Goal: Task Accomplishment & Management: Manage account settings

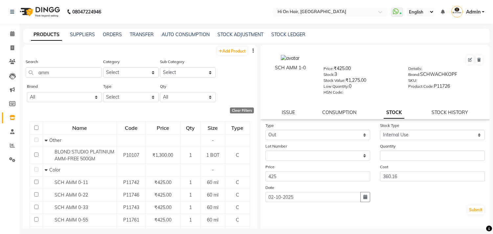
select select "out"
select select "internal use"
select select
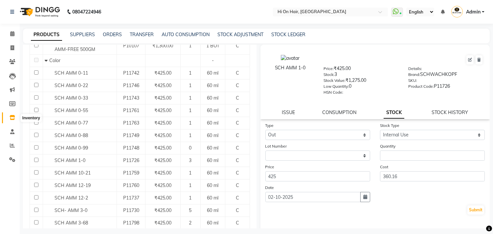
click at [12, 118] on icon at bounding box center [13, 117] width 6 height 5
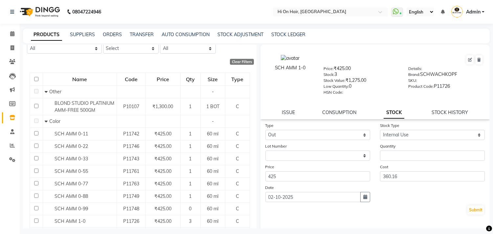
scroll to position [0, 0]
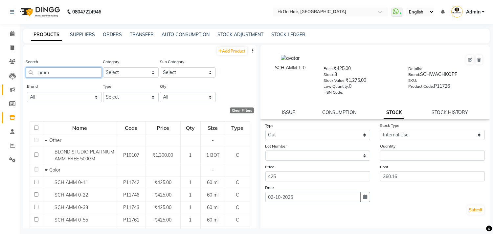
drag, startPoint x: 68, startPoint y: 69, endPoint x: 2, endPoint y: 84, distance: 68.1
click at [2, 84] on app-home "08047224946 Select Location × Hi On Hair, [GEOGRAPHIC_DATA] Galleria WhatsApp S…" at bounding box center [246, 119] width 493 height 238
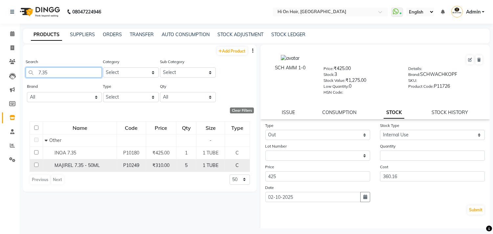
type input "7.35"
click at [75, 169] on td "MAJIREL 7.35 - 50ML" at bounding box center [80, 165] width 74 height 12
click at [184, 161] on td "5" at bounding box center [186, 165] width 20 height 12
click at [182, 165] on div "5" at bounding box center [186, 165] width 15 height 7
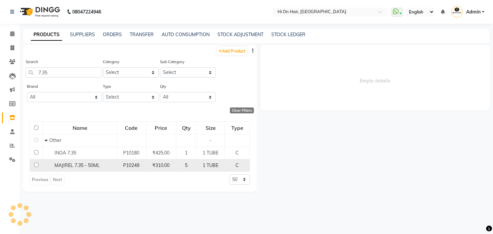
select select
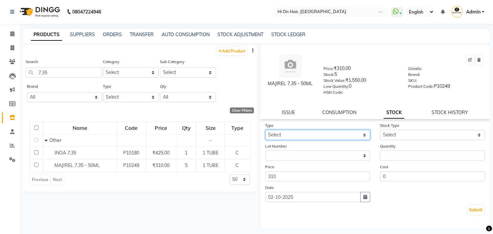
click at [314, 139] on select "Select In Out" at bounding box center [318, 135] width 105 height 10
select select "out"
click at [266, 130] on select "Select In Out" at bounding box center [318, 135] width 105 height 10
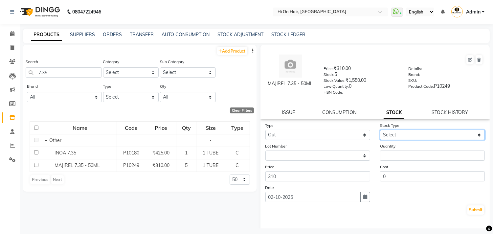
click at [398, 135] on select "Select Internal Use Damaged Expired Adjustment Return Other" at bounding box center [432, 135] width 105 height 10
select select "internal use"
click at [380, 130] on select "Select Internal Use Damaged Expired Adjustment Return Other" at bounding box center [432, 135] width 105 height 10
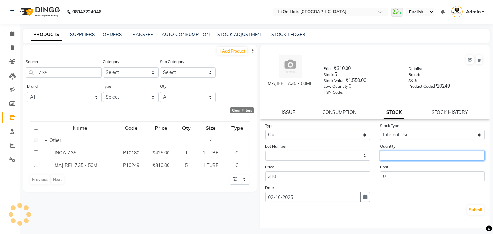
click at [398, 155] on input "number" at bounding box center [432, 156] width 105 height 10
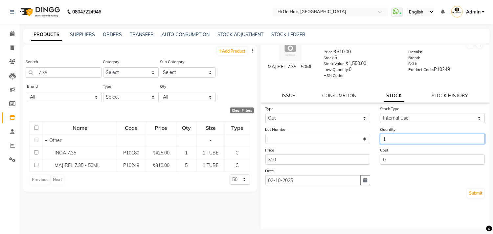
scroll to position [25, 0]
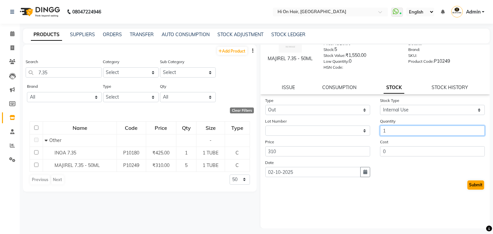
type input "1"
click at [468, 185] on button "Submit" at bounding box center [476, 184] width 17 height 9
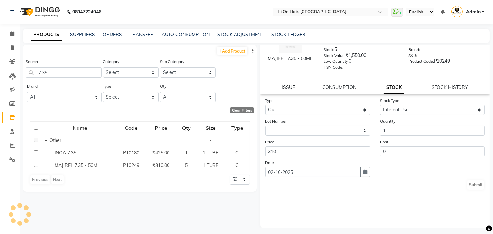
scroll to position [0, 0]
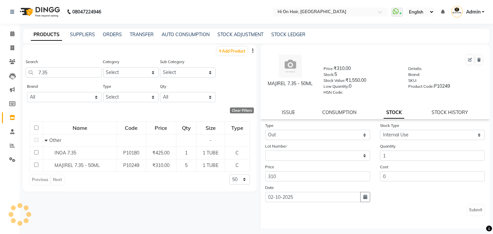
select select
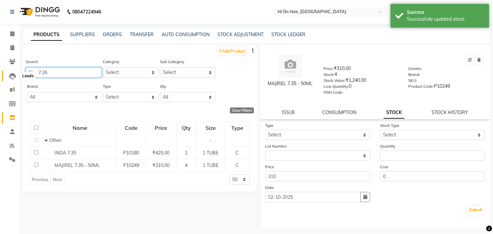
drag, startPoint x: 53, startPoint y: 73, endPoint x: 15, endPoint y: 75, distance: 37.2
click at [15, 75] on app-home "08047224946 Select Location × Hi On Hair, [GEOGRAPHIC_DATA] Galleria WhatsApp S…" at bounding box center [246, 119] width 493 height 238
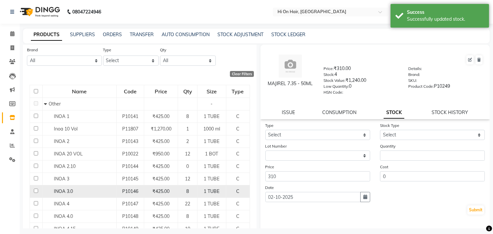
scroll to position [73, 0]
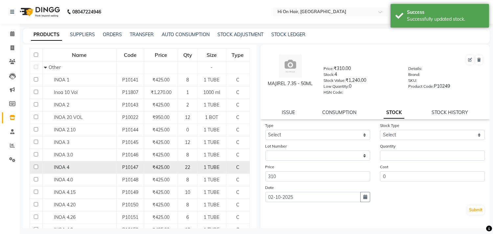
type input "inoa"
click at [87, 167] on div "INOA 4" at bounding box center [79, 167] width 70 height 7
select select
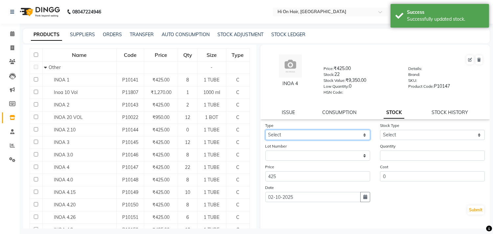
click at [332, 131] on select "Select In Out" at bounding box center [318, 135] width 105 height 10
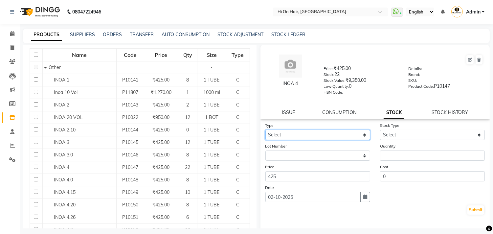
select select "out"
click at [266, 130] on select "Select In Out" at bounding box center [318, 135] width 105 height 10
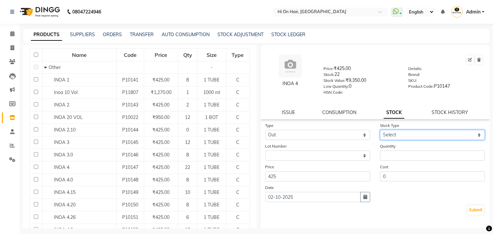
click at [402, 133] on select "Select Internal Use Damaged Expired Adjustment Return Other" at bounding box center [432, 135] width 105 height 10
select select "internal use"
click at [380, 130] on select "Select Internal Use Damaged Expired Adjustment Return Other" at bounding box center [432, 135] width 105 height 10
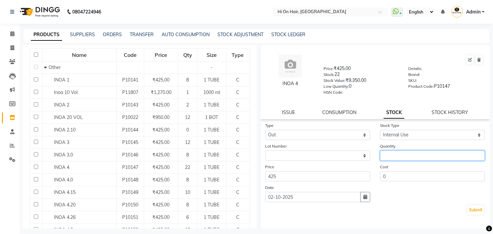
click at [394, 155] on input "number" at bounding box center [432, 156] width 105 height 10
type input "1"
click at [469, 210] on button "Submit" at bounding box center [476, 209] width 17 height 9
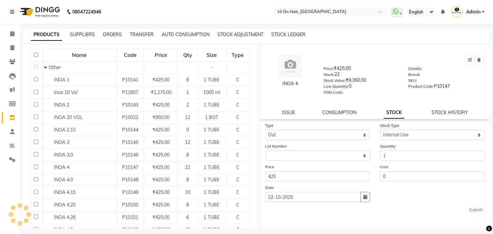
select select
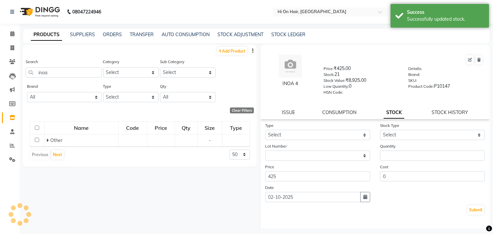
scroll to position [0, 0]
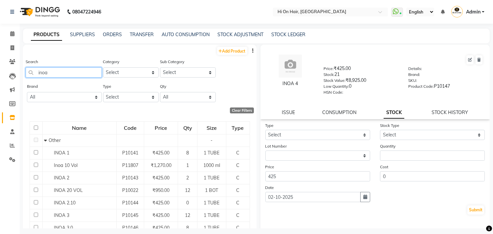
click at [55, 73] on input "inoa" at bounding box center [64, 72] width 76 height 10
type input "i"
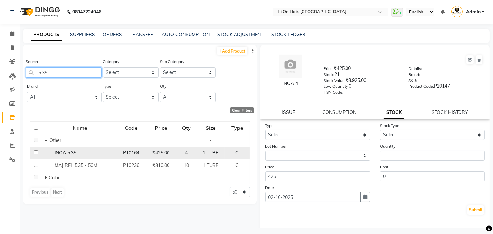
type input "5.35"
click at [106, 148] on td "INOA 5.35" at bounding box center [80, 153] width 74 height 12
click at [93, 151] on div "INOA 5.35" at bounding box center [80, 153] width 70 height 7
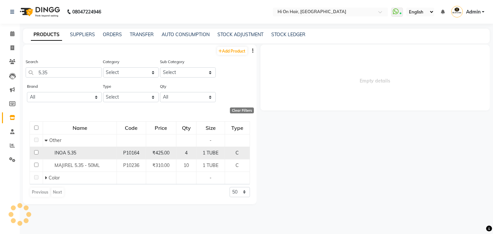
select select
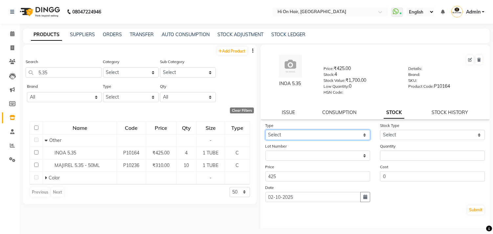
click at [334, 132] on select "Select In Out" at bounding box center [318, 135] width 105 height 10
select select "out"
click at [266, 130] on select "Select In Out" at bounding box center [318, 135] width 105 height 10
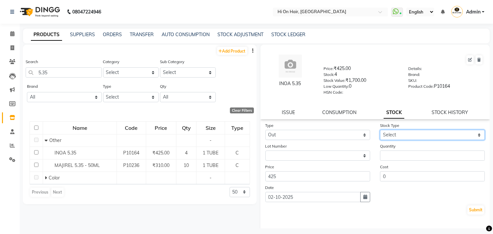
click at [429, 134] on select "Select Internal Use Damaged Expired Adjustment Return Other" at bounding box center [432, 135] width 105 height 10
select select "internal use"
click at [380, 130] on select "Select Internal Use Damaged Expired Adjustment Return Other" at bounding box center [432, 135] width 105 height 10
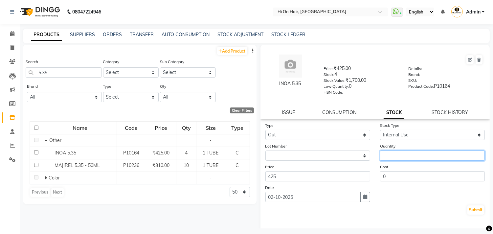
click at [394, 156] on input "number" at bounding box center [432, 156] width 105 height 10
type input "1"
click at [468, 211] on button "Submit" at bounding box center [476, 209] width 17 height 9
select select
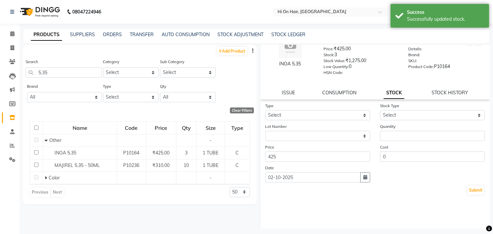
scroll to position [25, 0]
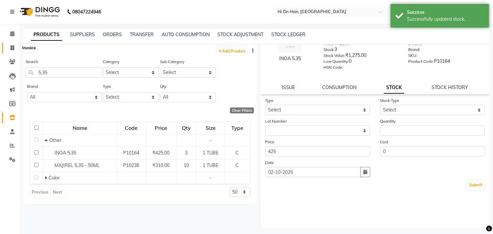
click at [14, 48] on icon at bounding box center [13, 47] width 4 height 5
select select "535"
select select "service"
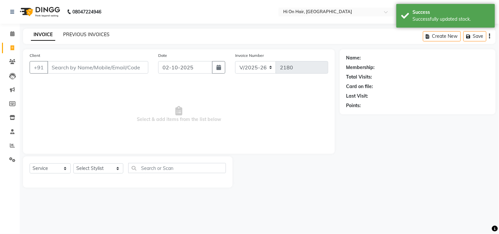
click at [77, 35] on link "PREVIOUS INVOICES" at bounding box center [86, 35] width 46 height 6
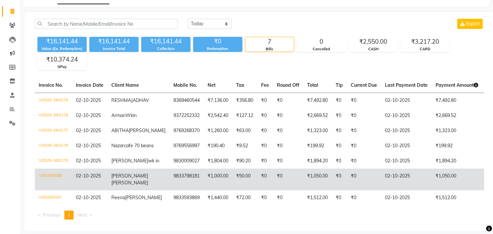
scroll to position [73, 0]
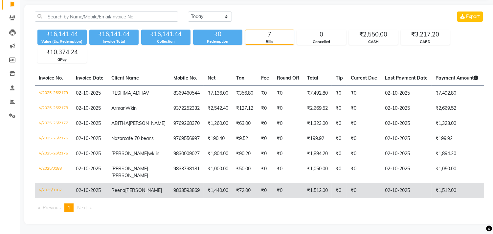
click at [381, 187] on td "02-10-2025" at bounding box center [406, 190] width 51 height 15
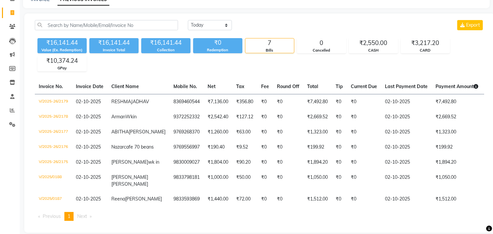
scroll to position [0, 0]
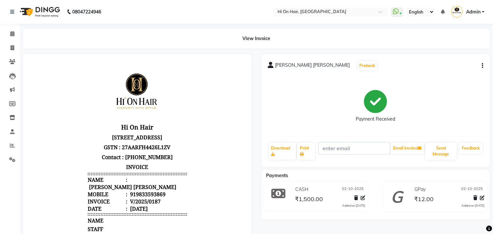
click at [482, 66] on icon "button" at bounding box center [482, 66] width 1 height 0
click at [438, 75] on div "Edit Invoice" at bounding box center [450, 74] width 45 height 8
select select "service"
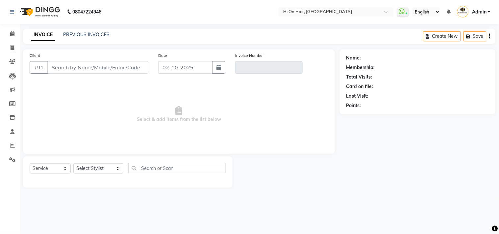
type input "9833593869"
type input "V/2025/0187"
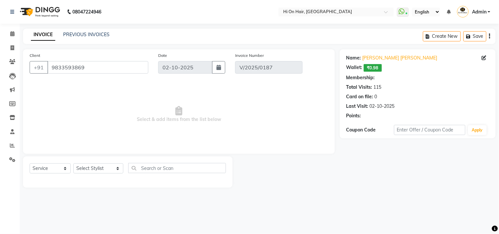
select select "select"
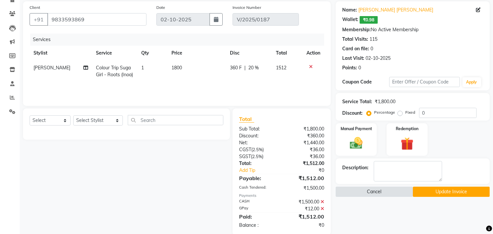
scroll to position [59, 0]
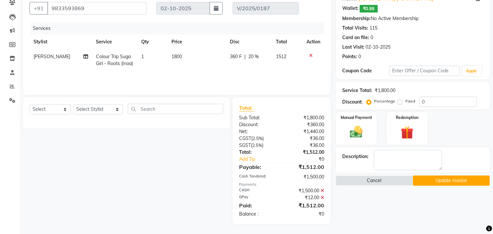
click at [323, 197] on icon at bounding box center [323, 197] width 4 height 5
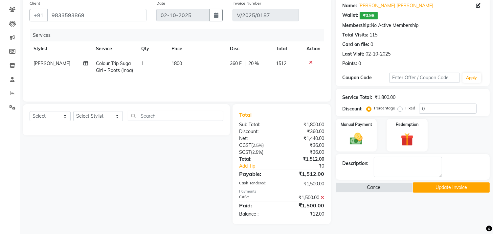
scroll to position [52, 0]
click at [322, 198] on icon at bounding box center [323, 198] width 4 height 5
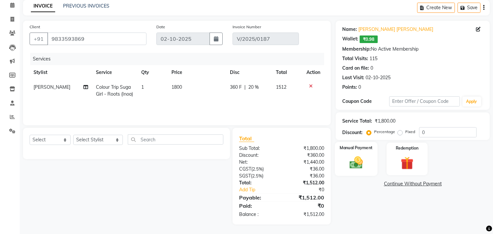
click at [362, 168] on img at bounding box center [357, 162] width 22 height 15
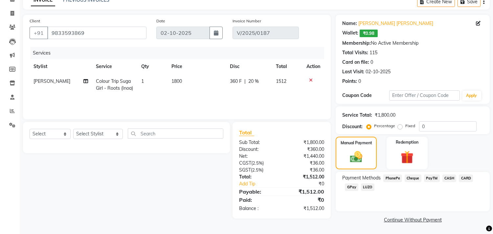
click at [353, 188] on span "GPay" at bounding box center [351, 187] width 13 height 8
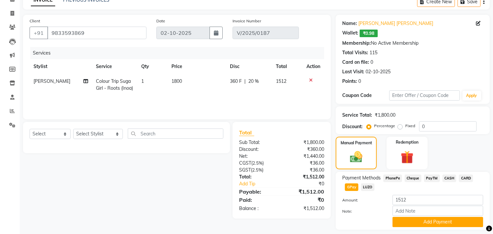
scroll to position [54, 0]
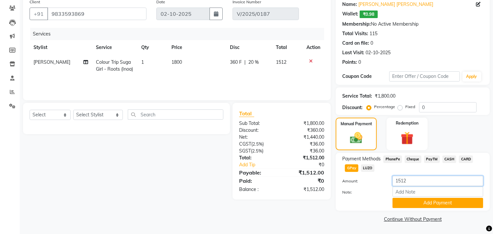
click at [398, 179] on input "1512" at bounding box center [438, 181] width 91 height 10
type input "512"
click at [420, 200] on button "Add Payment" at bounding box center [438, 203] width 91 height 10
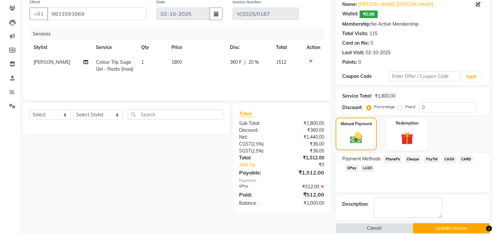
click at [448, 159] on span "CASH" at bounding box center [450, 159] width 14 height 8
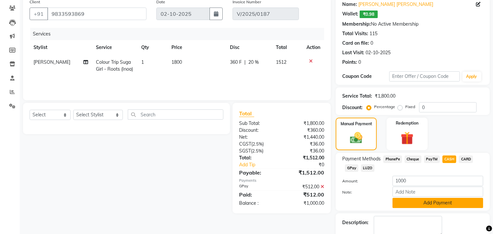
click at [447, 203] on button "Add Payment" at bounding box center [438, 203] width 91 height 10
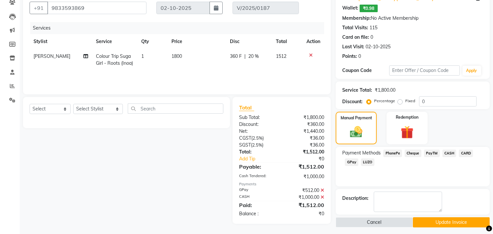
scroll to position [62, 0]
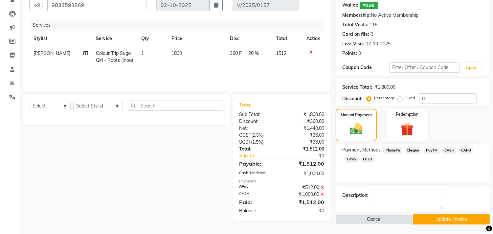
click at [444, 218] on button "Update Invoice" at bounding box center [451, 219] width 77 height 10
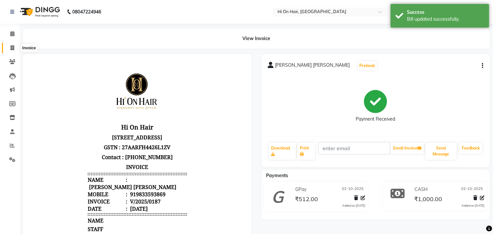
click at [11, 47] on icon at bounding box center [13, 47] width 4 height 5
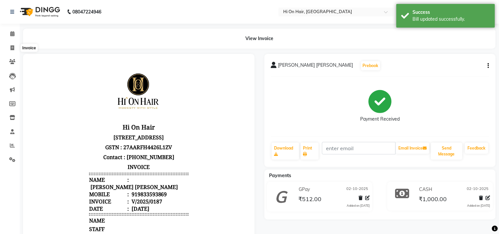
select select "535"
select select "service"
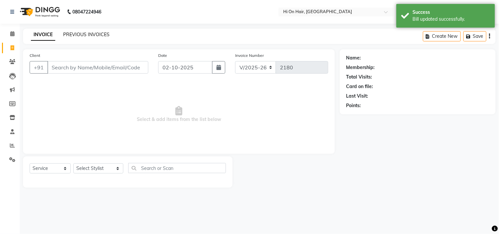
click at [95, 36] on link "PREVIOUS INVOICES" at bounding box center [86, 35] width 46 height 6
